Goal: Obtain resource: Download file/media

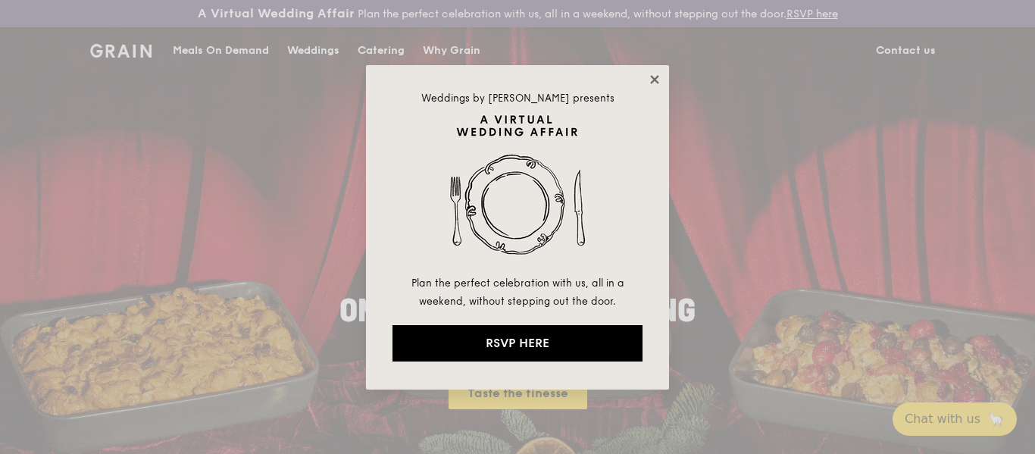
click at [656, 78] on icon at bounding box center [654, 79] width 8 height 8
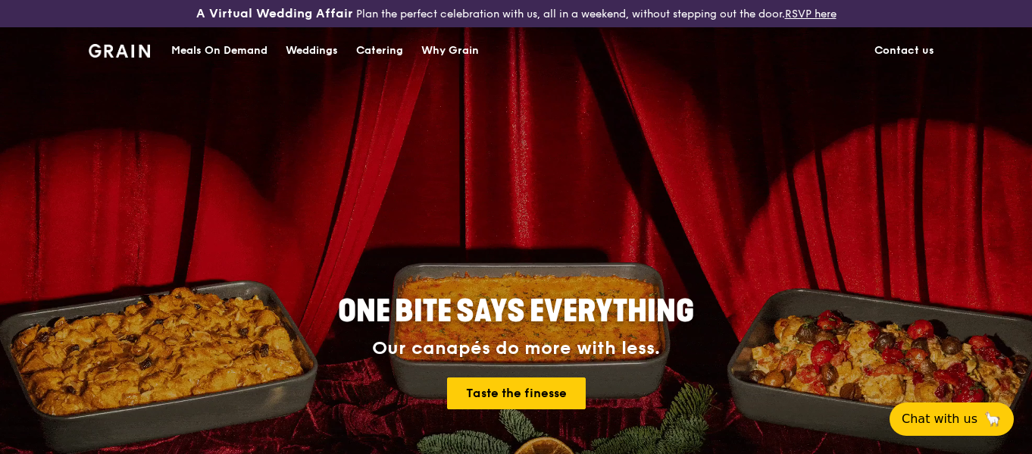
click at [375, 50] on div "Catering" at bounding box center [379, 50] width 47 height 45
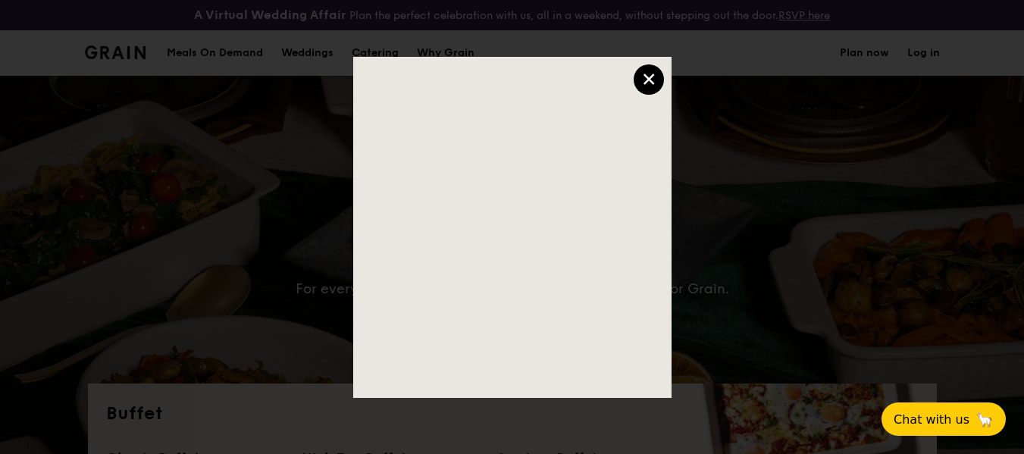
select select
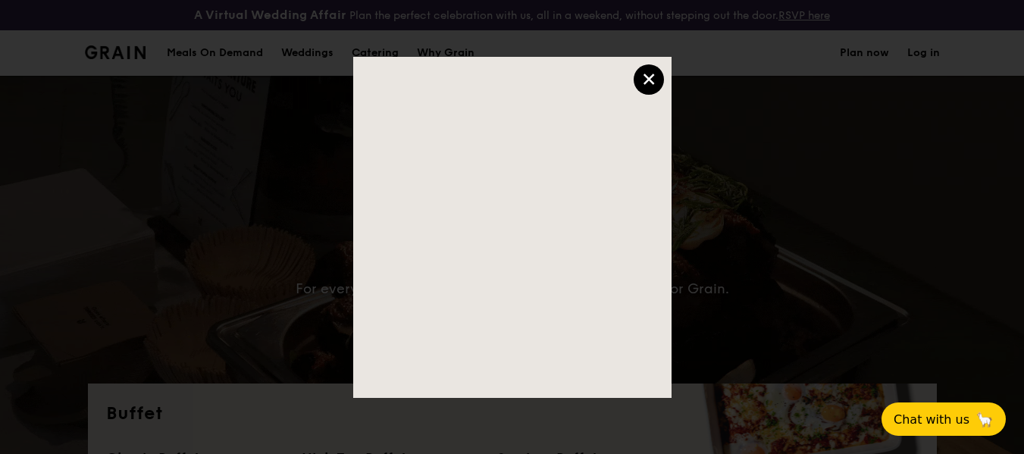
click at [652, 82] on div "×" at bounding box center [649, 79] width 30 height 30
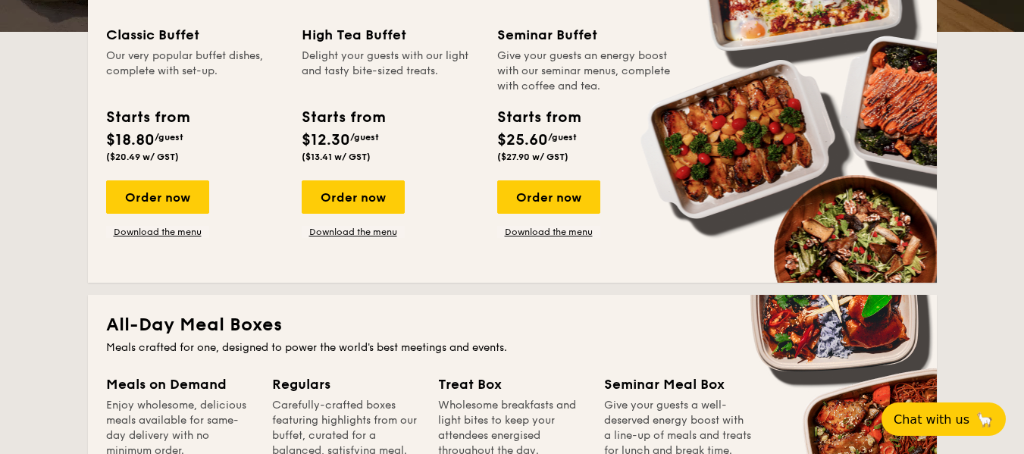
scroll to position [303, 0]
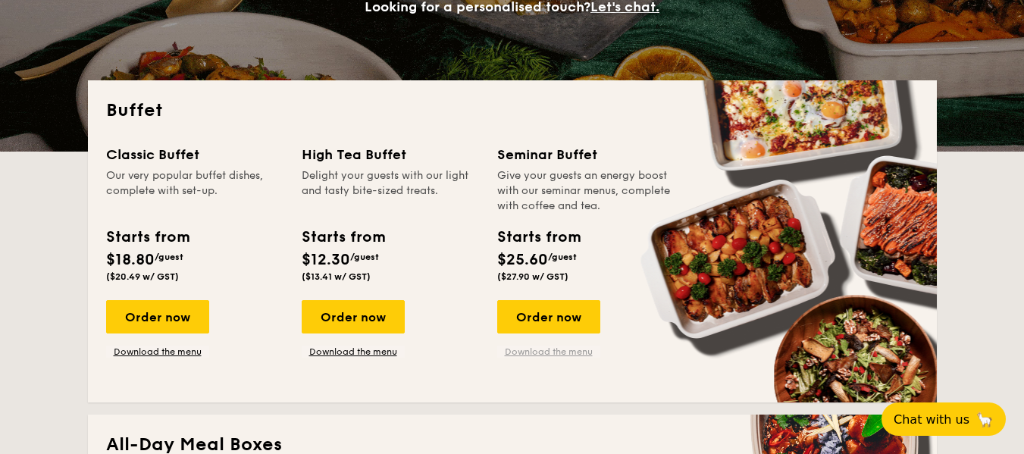
click at [532, 355] on link "Download the menu" at bounding box center [548, 352] width 103 height 12
